Goal: Navigation & Orientation: Find specific page/section

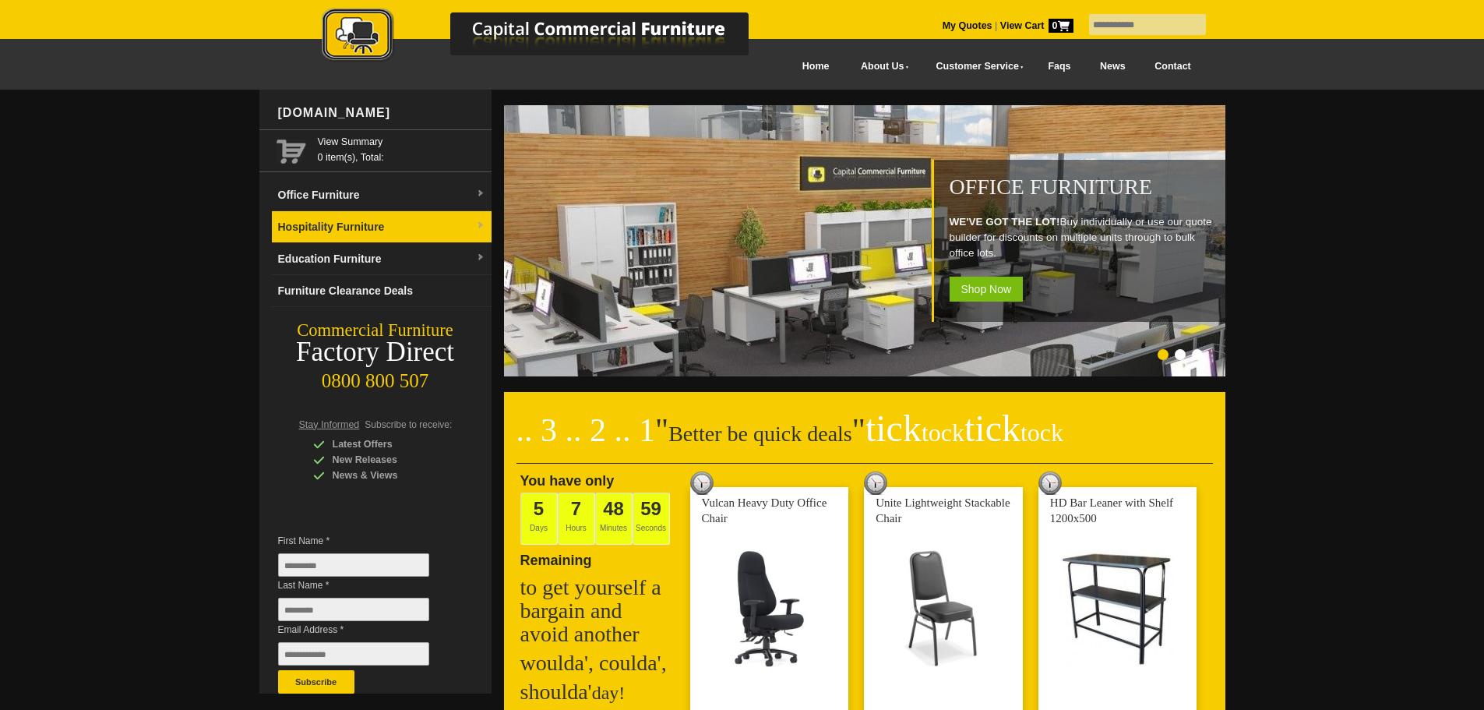
click at [464, 228] on link "Hospitality Furniture" at bounding box center [382, 227] width 220 height 32
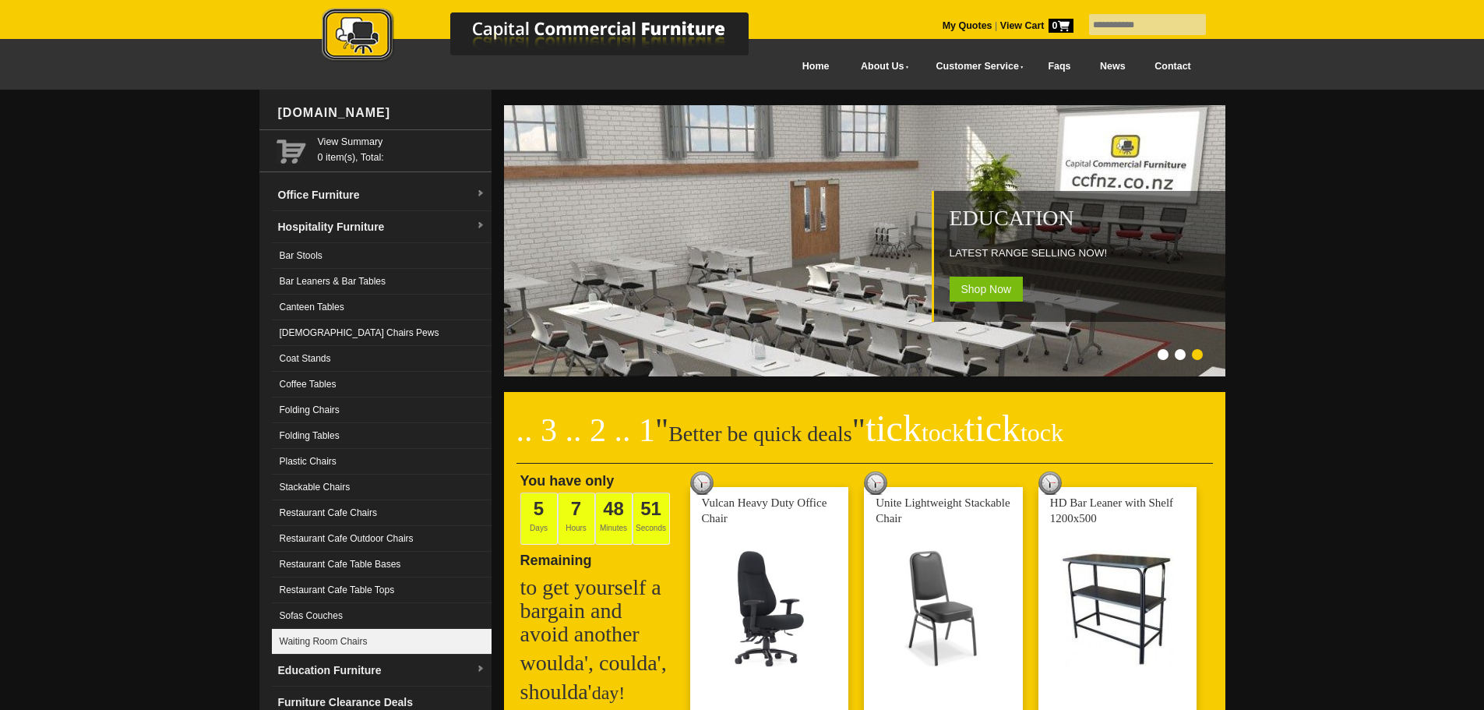
click at [334, 636] on link "Waiting Room Chairs" at bounding box center [382, 642] width 220 height 26
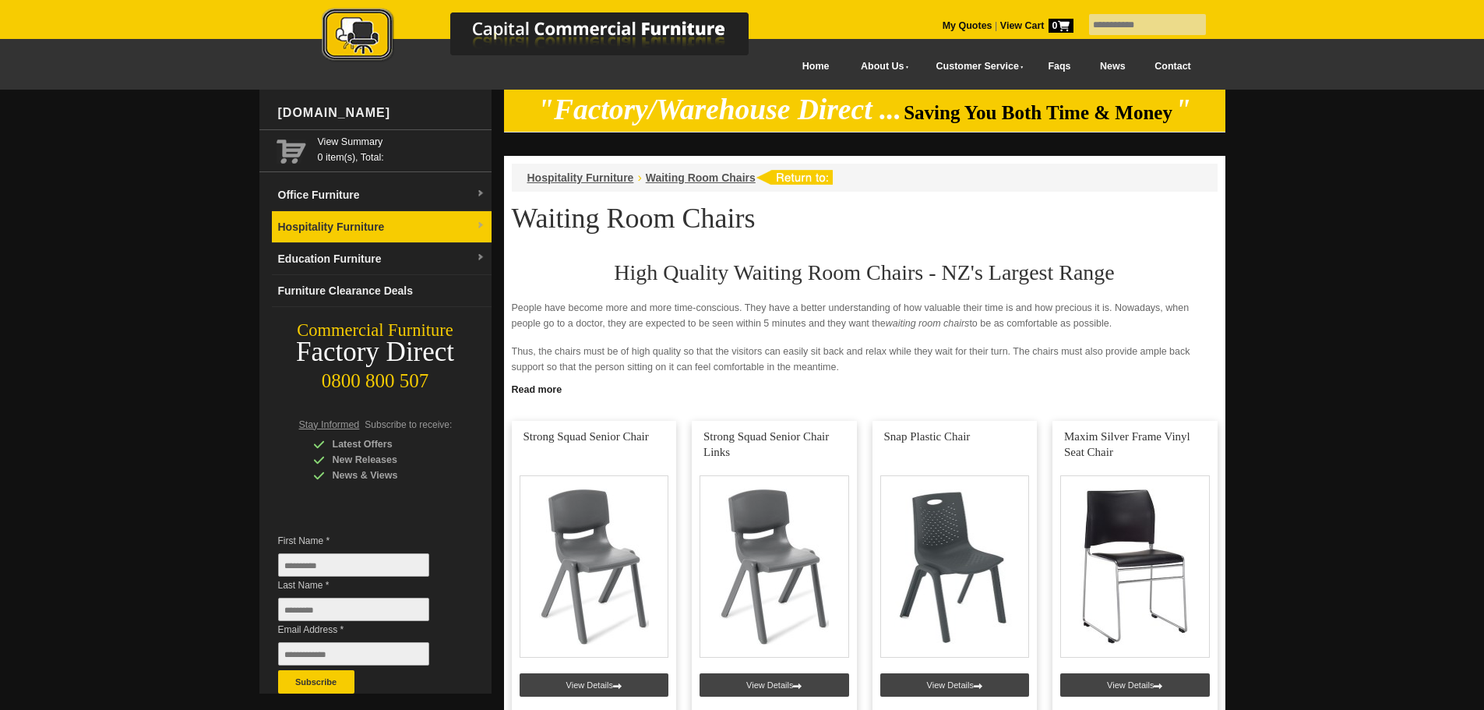
click at [478, 226] on img at bounding box center [480, 225] width 9 height 9
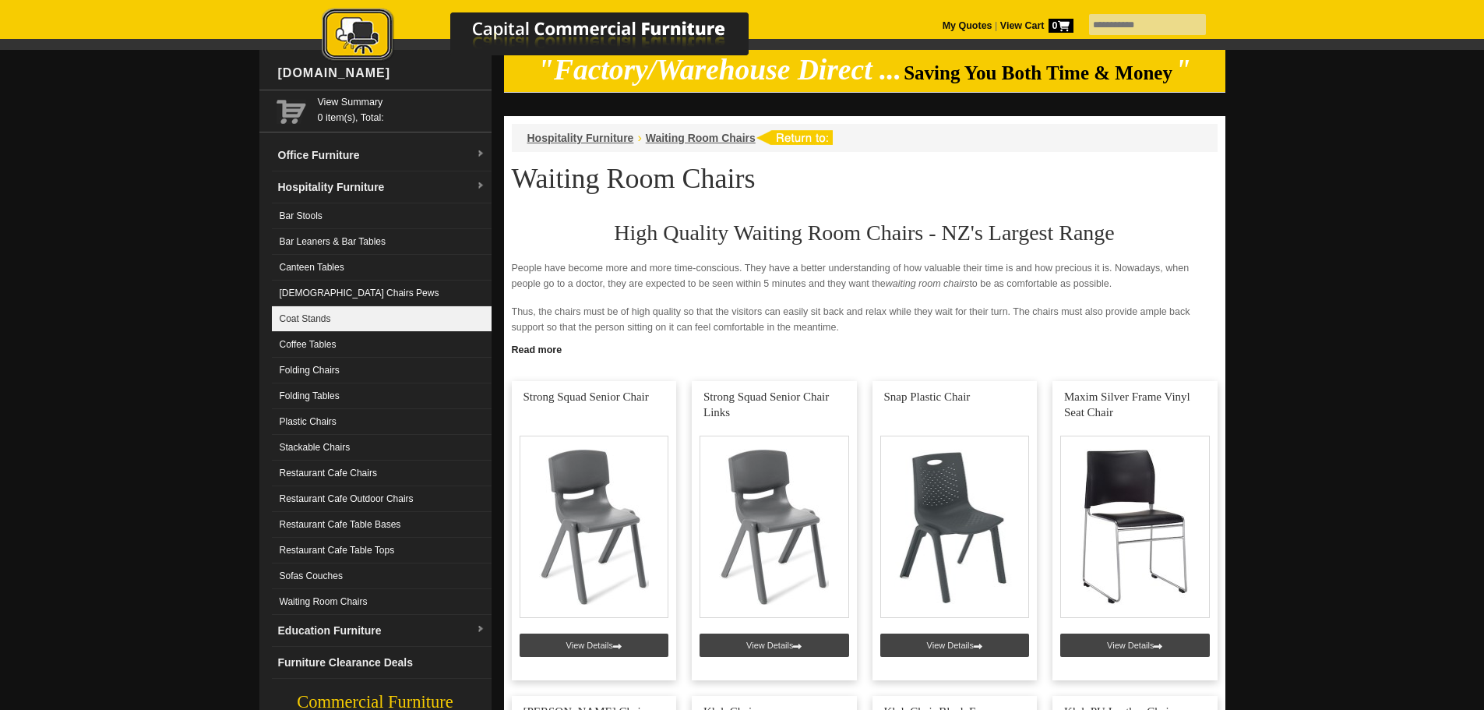
scroll to position [78, 0]
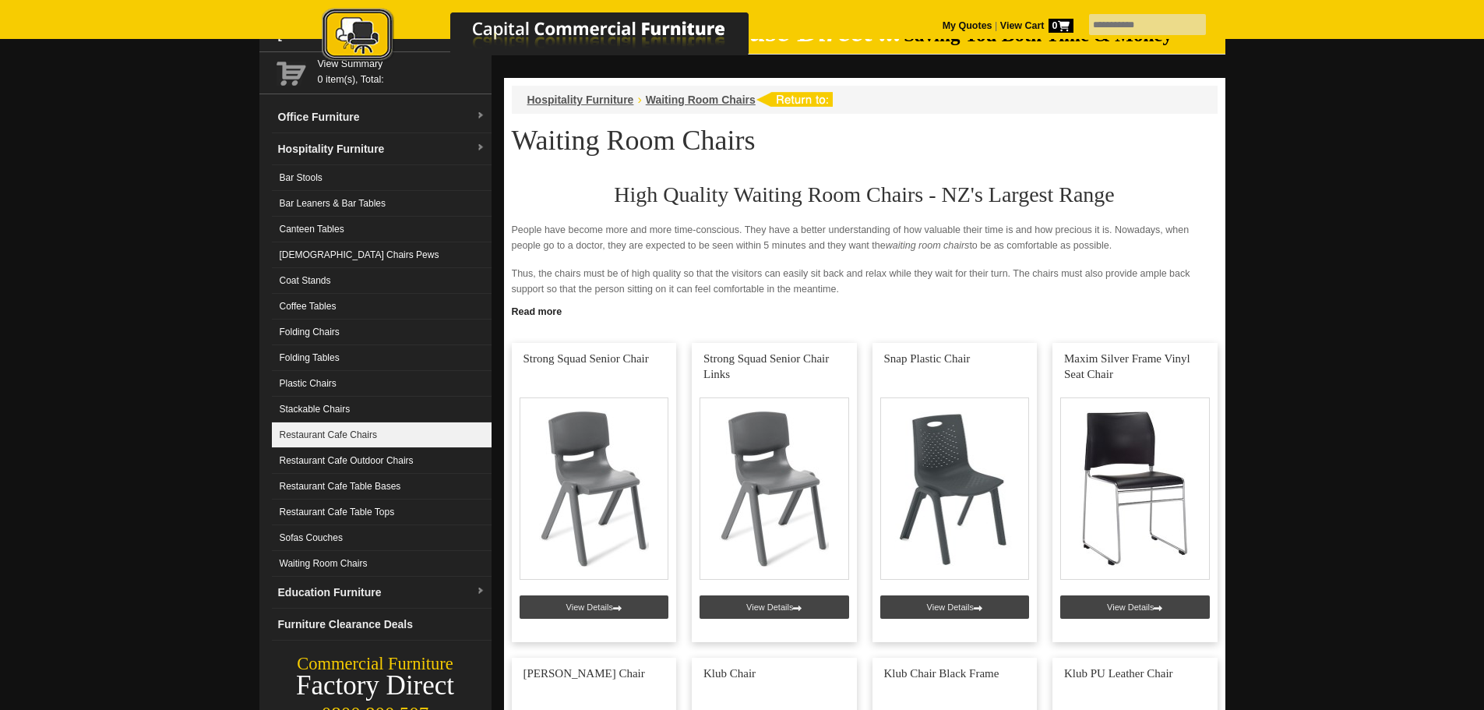
click at [379, 432] on link "Restaurant Cafe Chairs" at bounding box center [382, 435] width 220 height 26
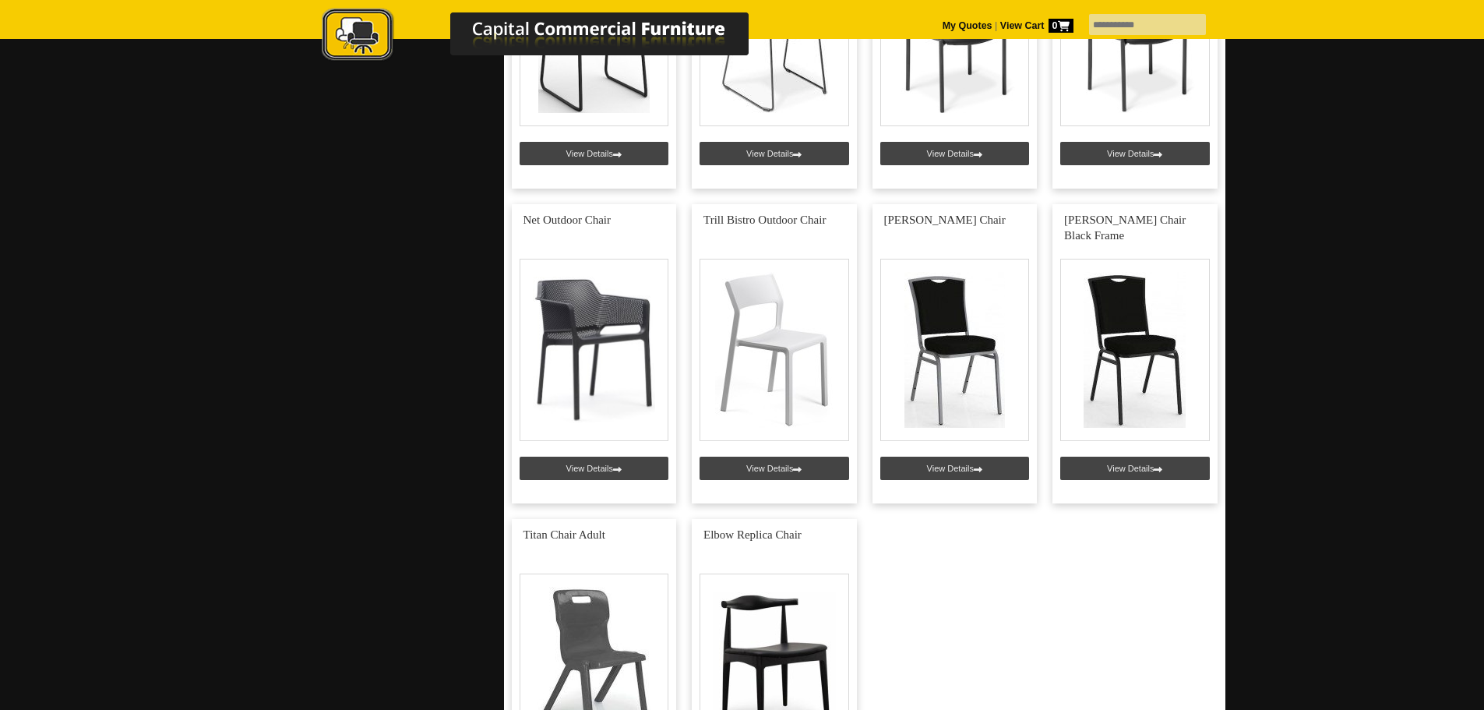
scroll to position [1792, 0]
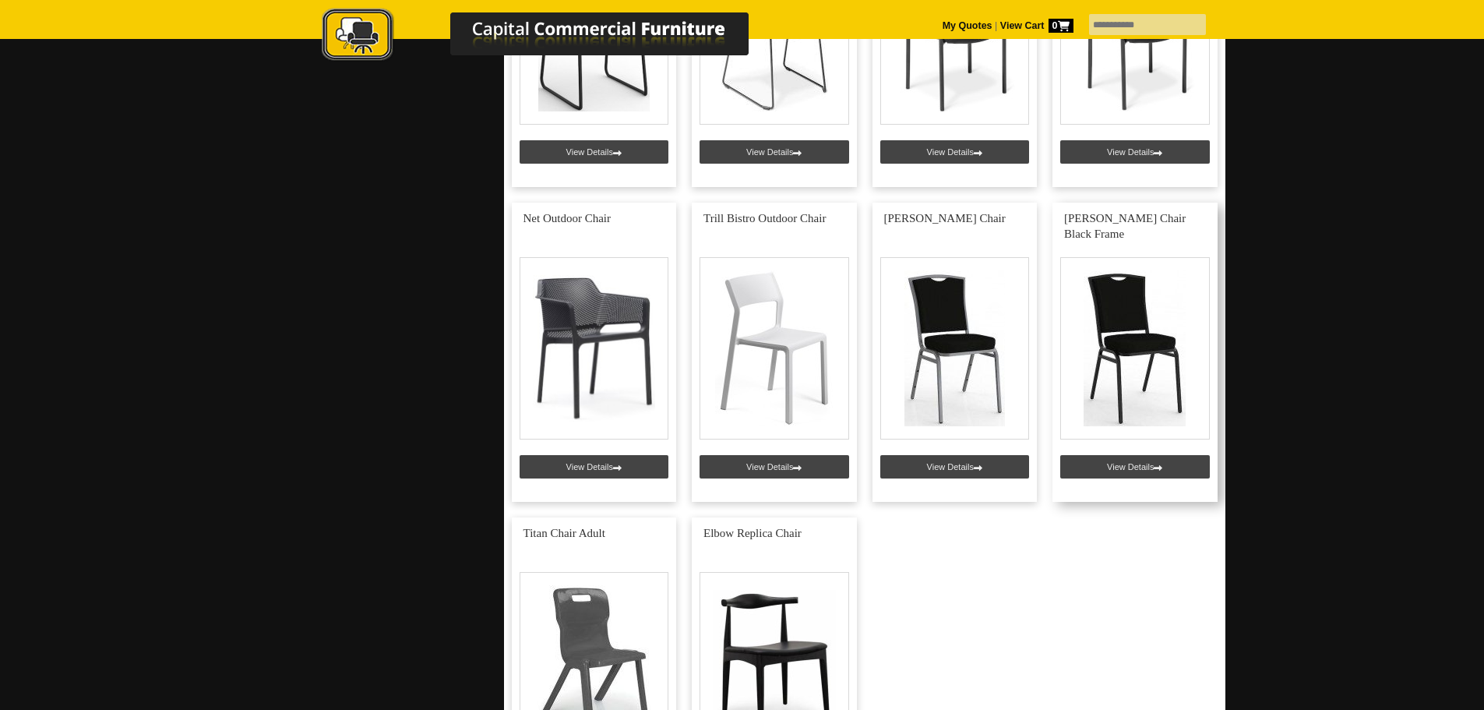
click at [1138, 367] on link at bounding box center [1135, 352] width 165 height 299
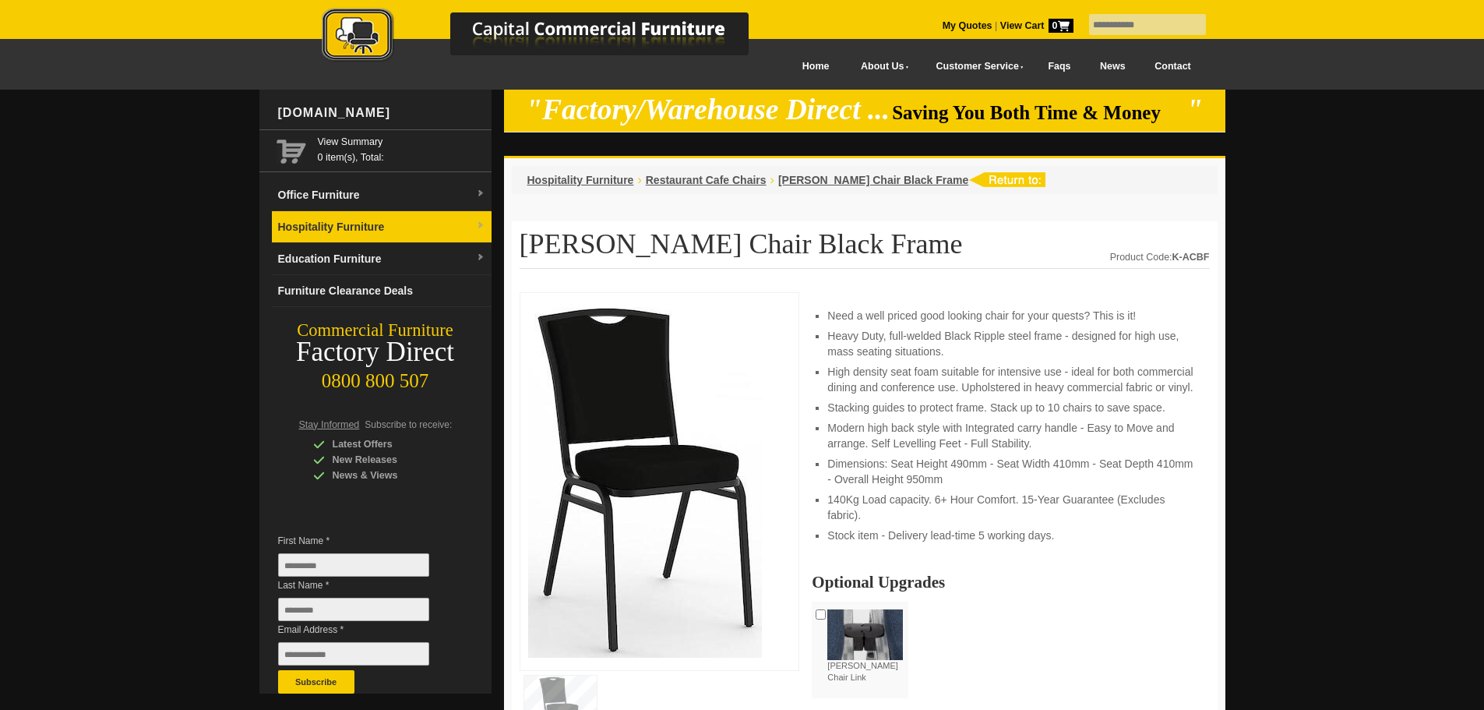
click at [468, 228] on link "Hospitality Furniture" at bounding box center [382, 227] width 220 height 32
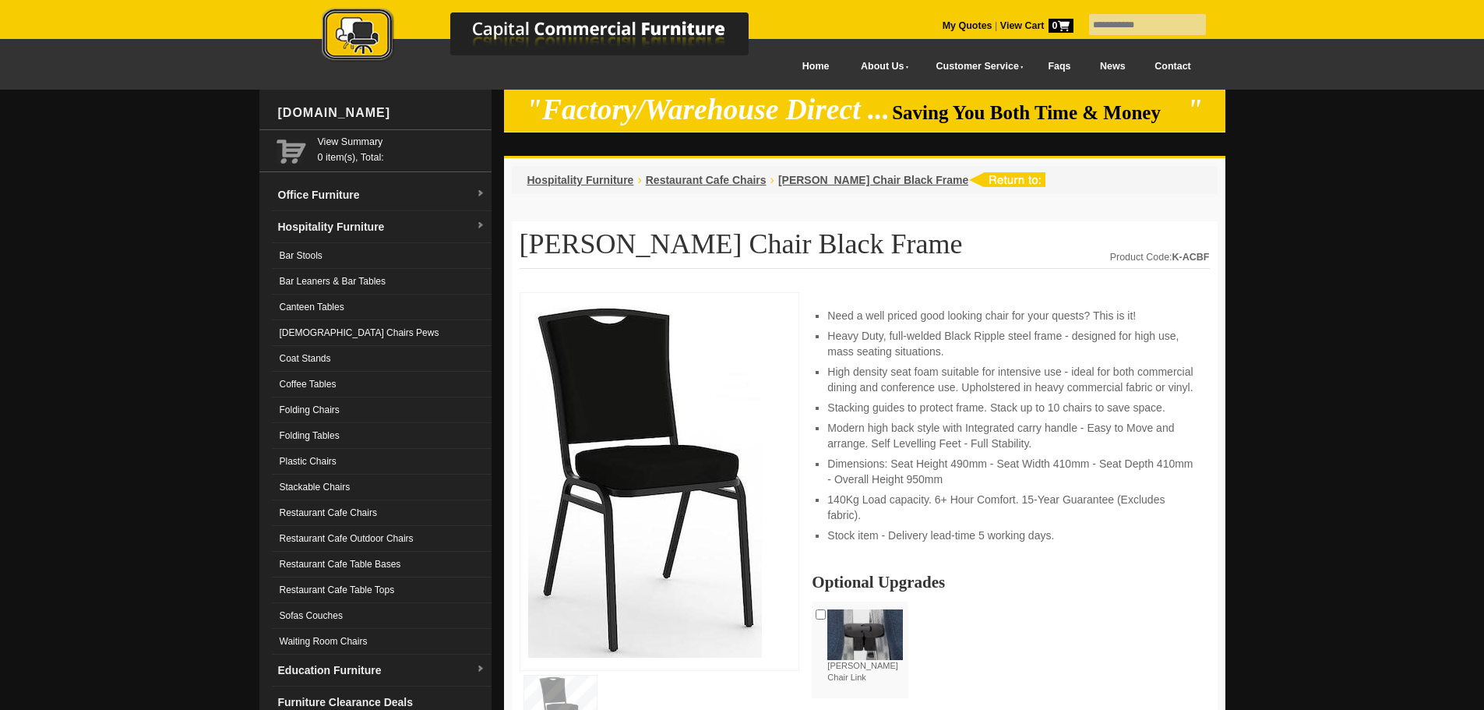
click at [371, 641] on link "Waiting Room Chairs" at bounding box center [382, 642] width 220 height 26
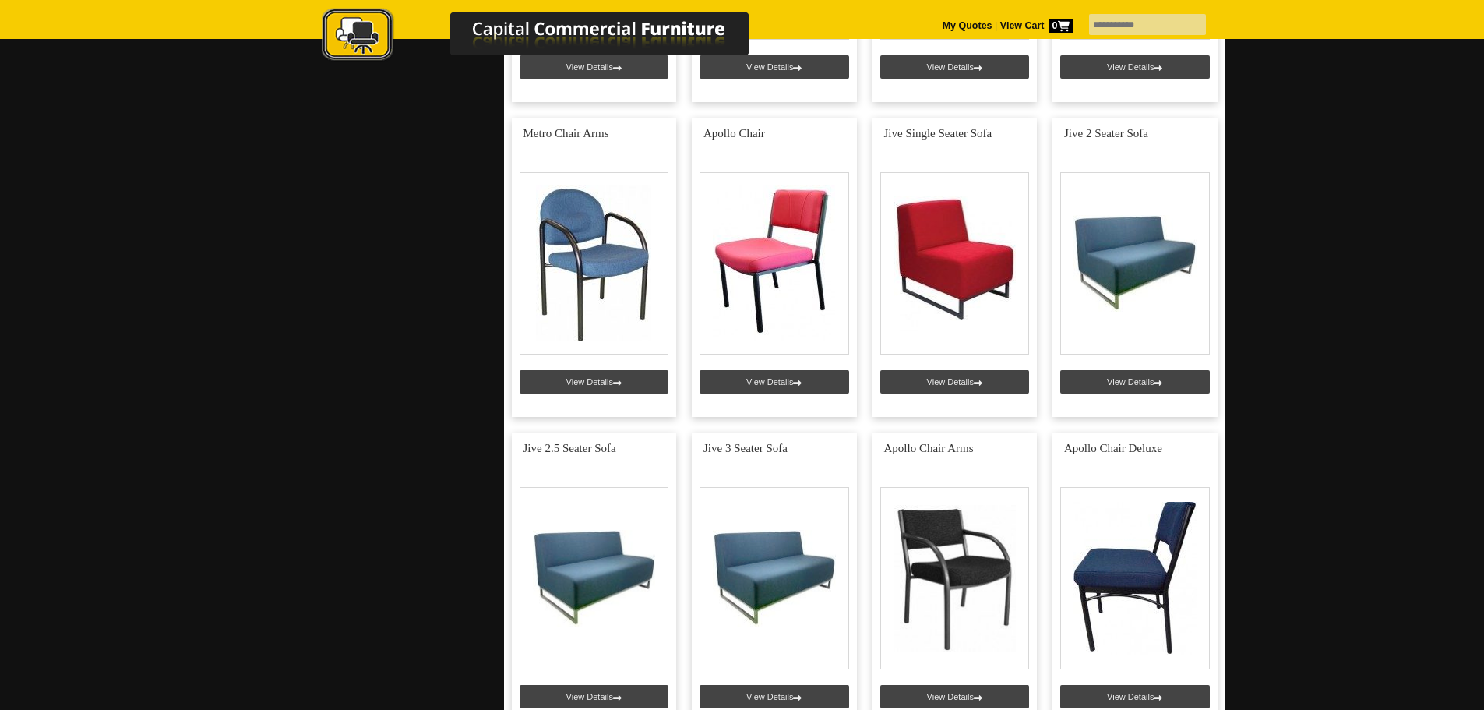
scroll to position [4052, 0]
